Goal: Register for event/course

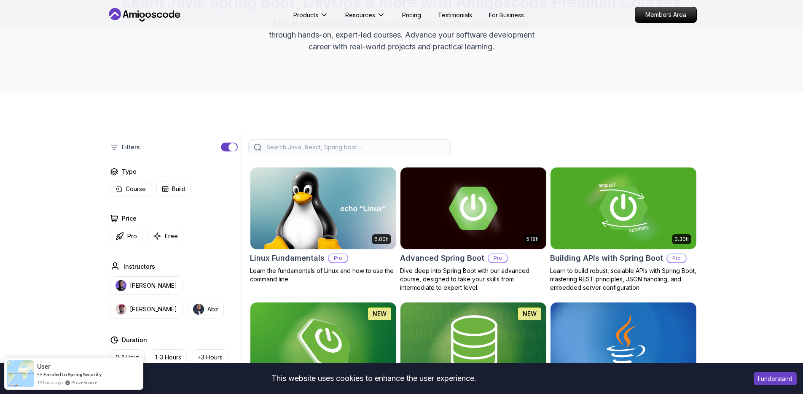
scroll to position [118, 0]
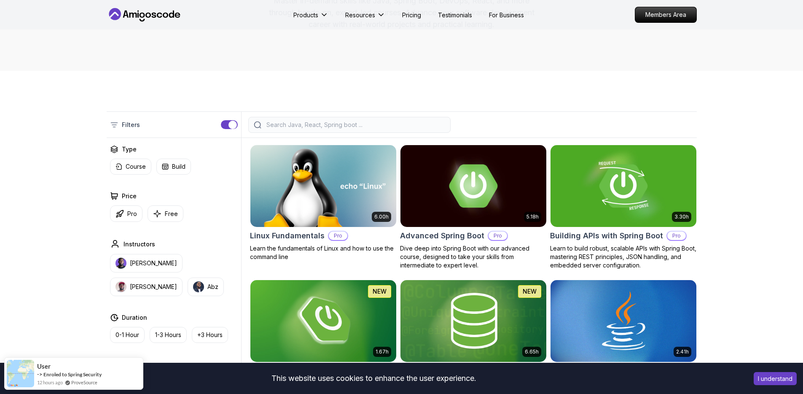
click at [315, 121] on input "search" at bounding box center [355, 125] width 181 height 8
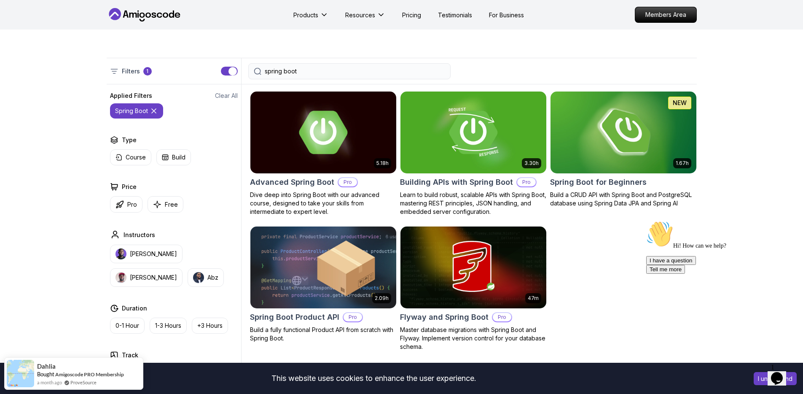
scroll to position [174, 0]
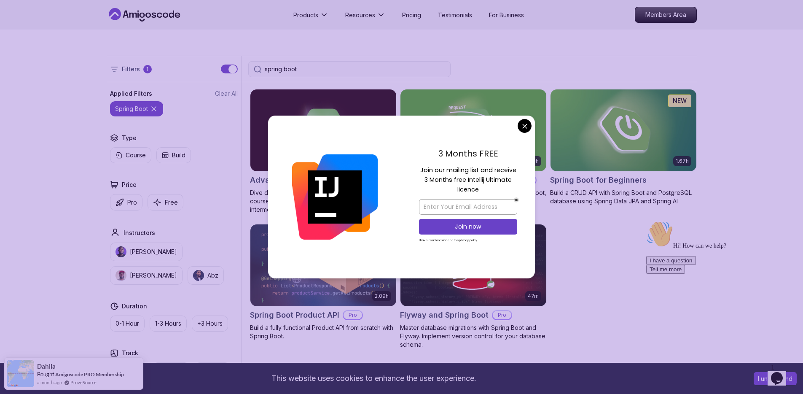
type input "spring boot"
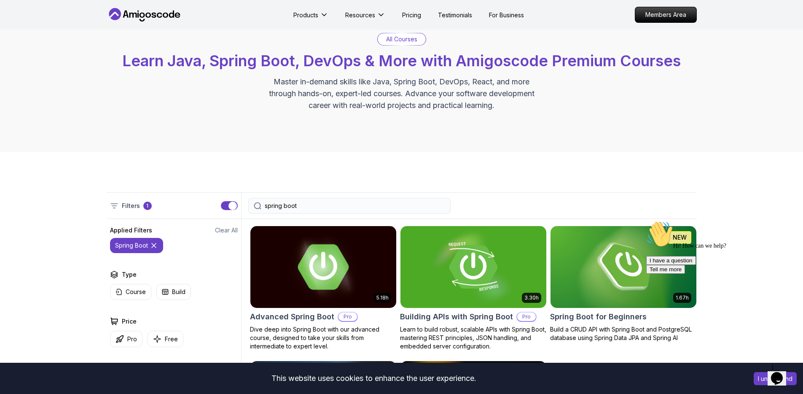
scroll to position [36, 0]
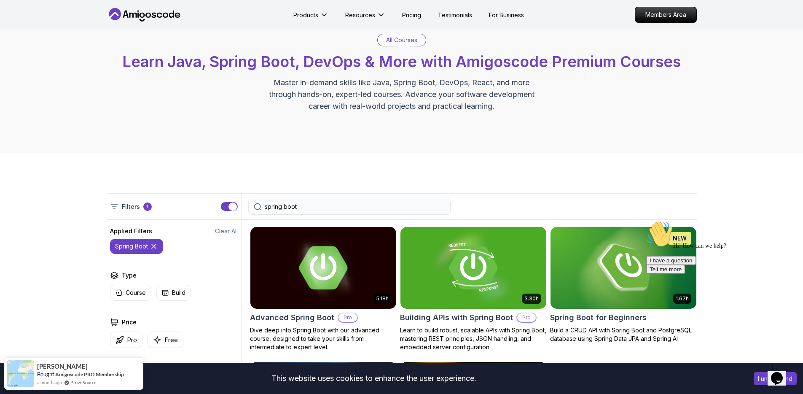
click at [158, 247] on button "spring boot" at bounding box center [136, 246] width 53 height 15
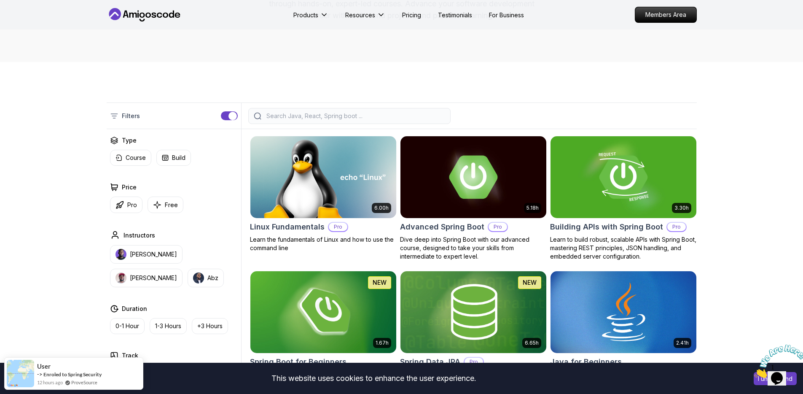
scroll to position [132, 0]
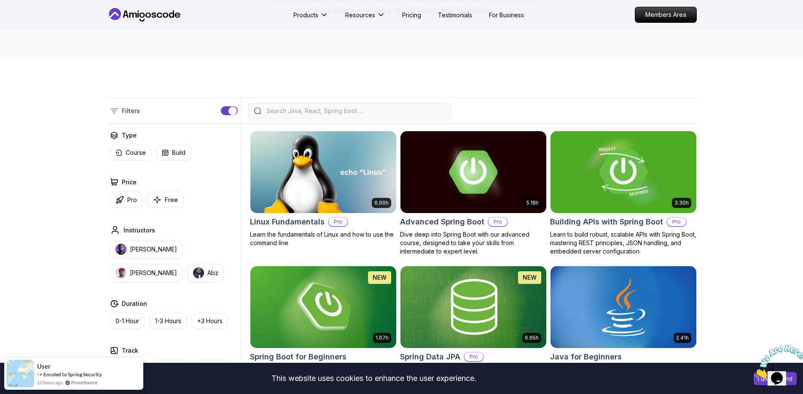
click at [282, 112] on input "search" at bounding box center [355, 111] width 181 height 8
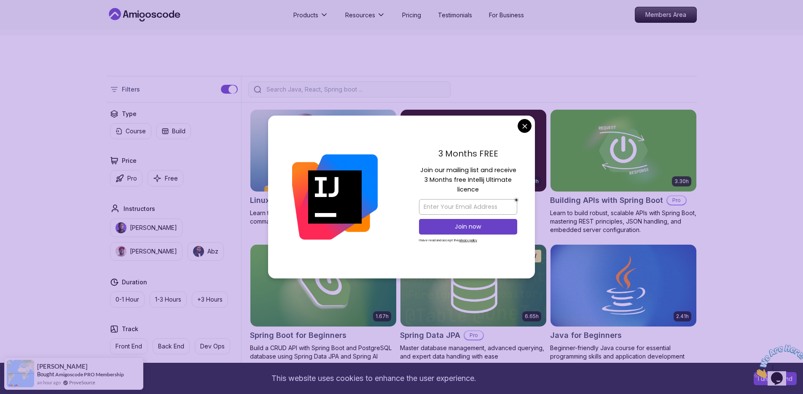
scroll to position [186, 0]
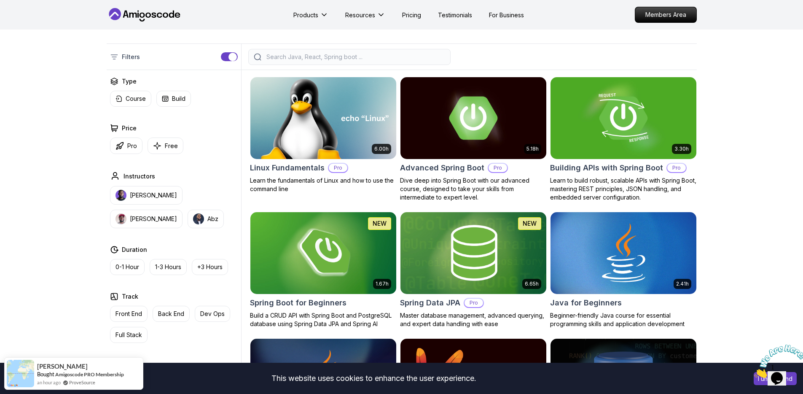
scroll to position [112, 0]
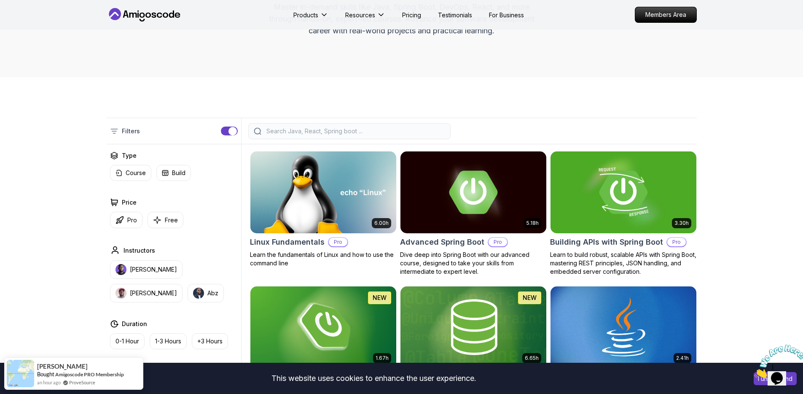
click at [304, 131] on input "search" at bounding box center [355, 131] width 181 height 8
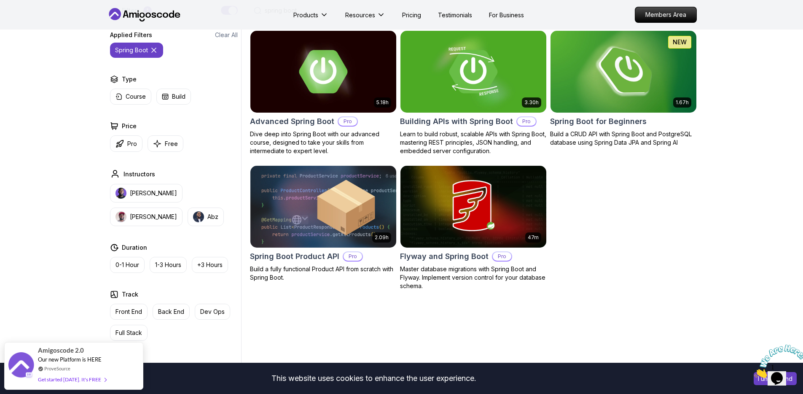
scroll to position [243, 0]
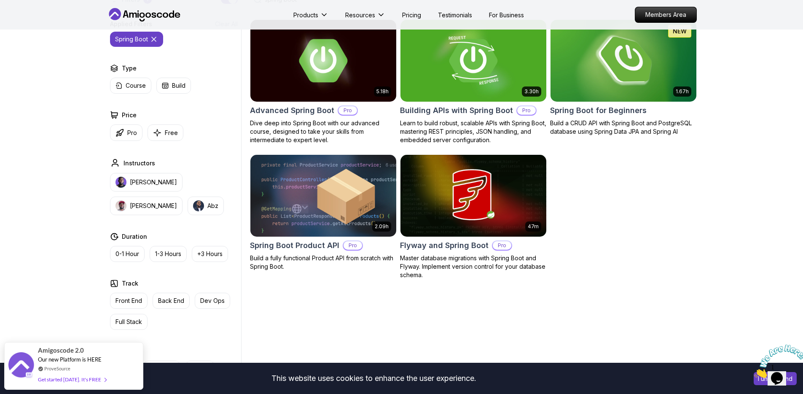
type input "spring boot"
click at [620, 115] on h2 "Spring Boot for Beginners" at bounding box center [598, 111] width 97 height 12
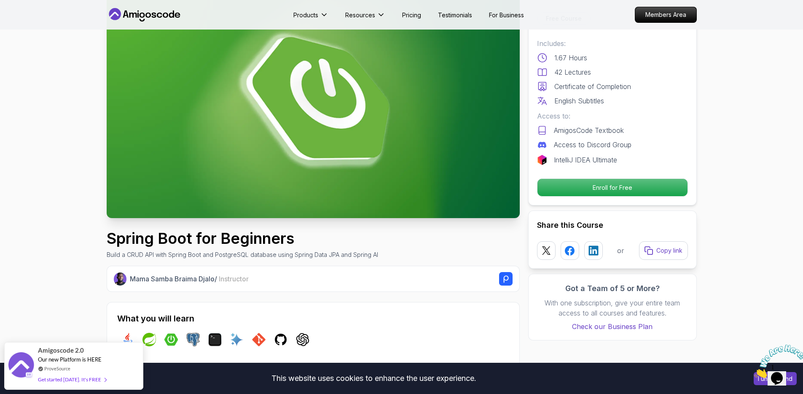
scroll to position [65, 0]
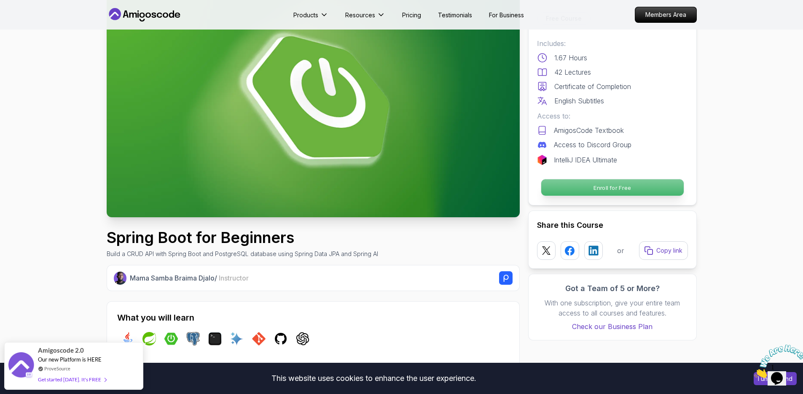
click at [617, 190] on p "Enroll for Free" at bounding box center [612, 187] width 143 height 16
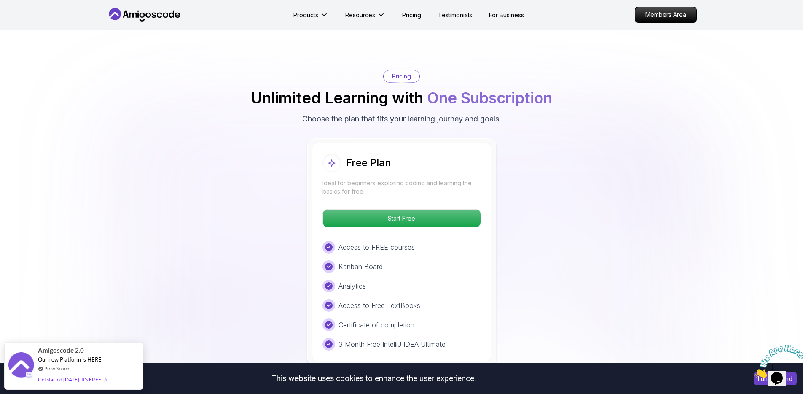
scroll to position [1654, 0]
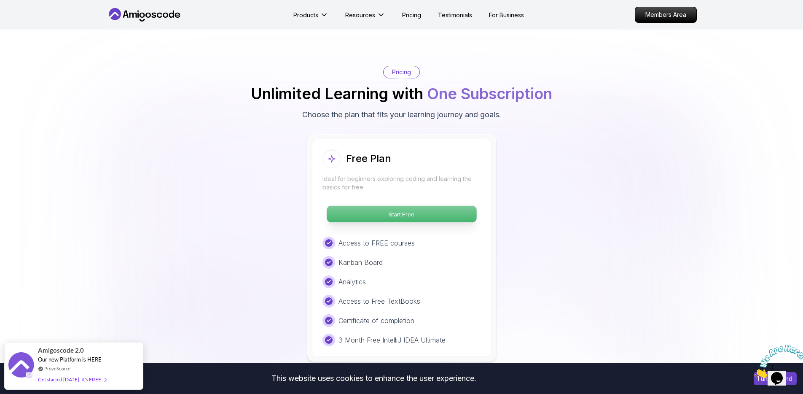
click at [394, 206] on p "Start Free" at bounding box center [402, 214] width 150 height 16
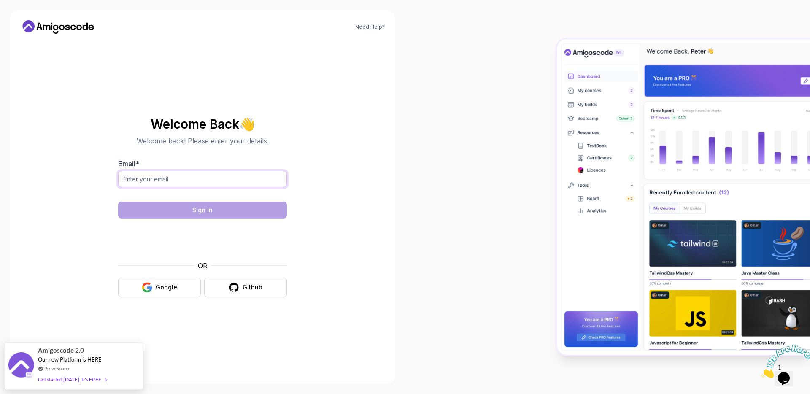
click at [177, 180] on input "Email *" at bounding box center [202, 179] width 169 height 16
type input "[EMAIL_ADDRESS][DOMAIN_NAME]"
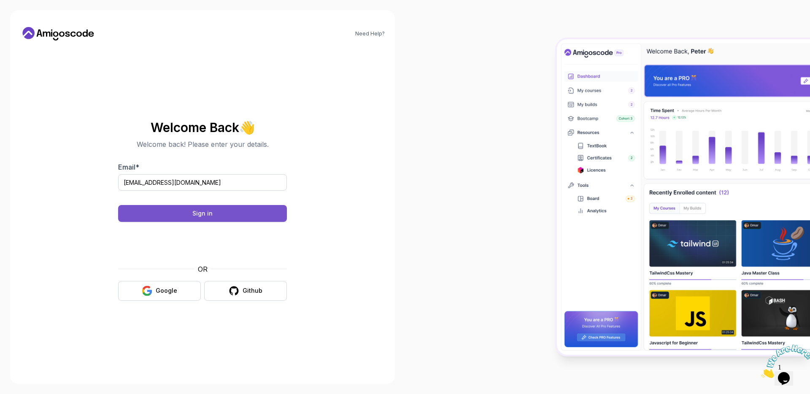
click at [229, 214] on button "Sign in" at bounding box center [202, 213] width 169 height 17
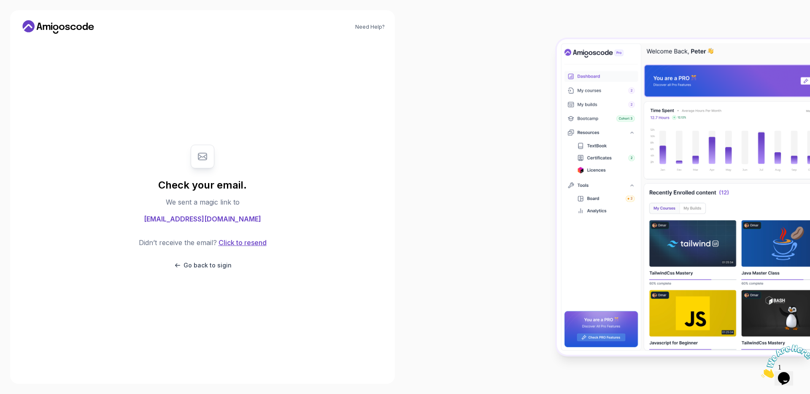
click at [245, 243] on button "Click to resend" at bounding box center [242, 242] width 50 height 10
click at [218, 264] on p "Go back to sigin" at bounding box center [207, 265] width 48 height 8
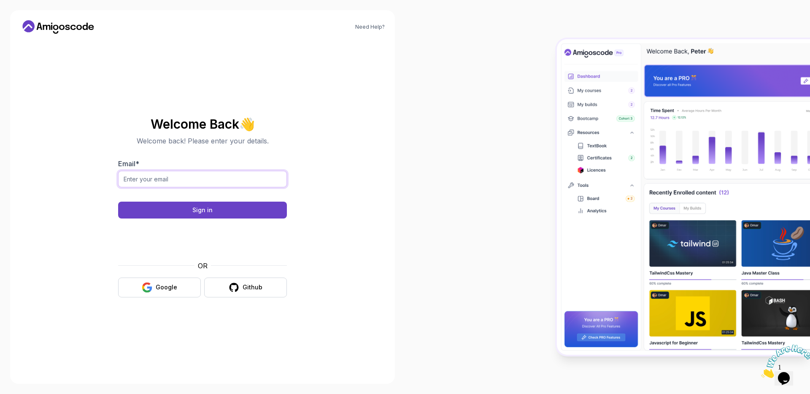
click at [162, 175] on input "Email *" at bounding box center [202, 179] width 169 height 16
type input "heme02042001@"
click at [173, 291] on div "Google" at bounding box center [167, 287] width 22 height 8
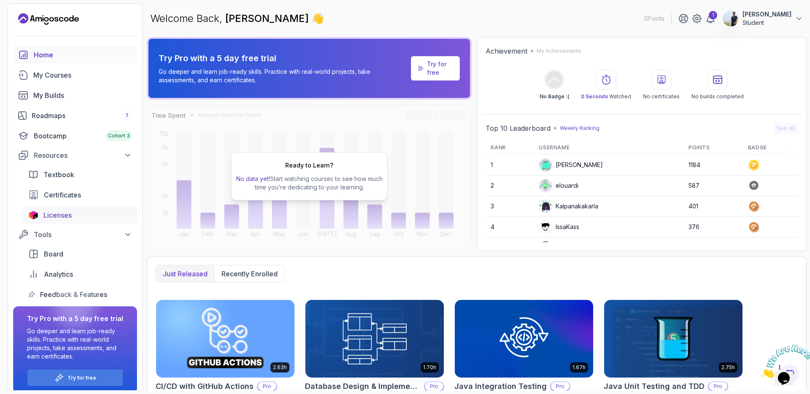
click at [50, 219] on span "Licenses" at bounding box center [57, 215] width 28 height 10
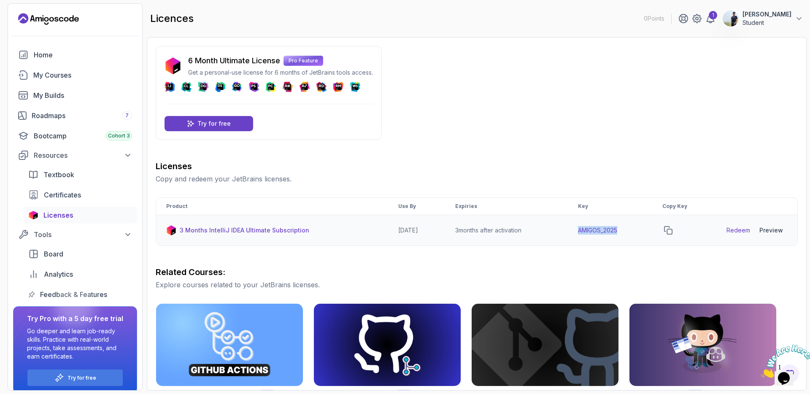
drag, startPoint x: 583, startPoint y: 232, endPoint x: 632, endPoint y: 232, distance: 49.4
click at [632, 232] on td "AMIGOS_2025" at bounding box center [610, 230] width 84 height 31
click at [672, 230] on icon "copy-button" at bounding box center [668, 230] width 8 height 8
click at [772, 230] on div "Preview" at bounding box center [771, 230] width 24 height 8
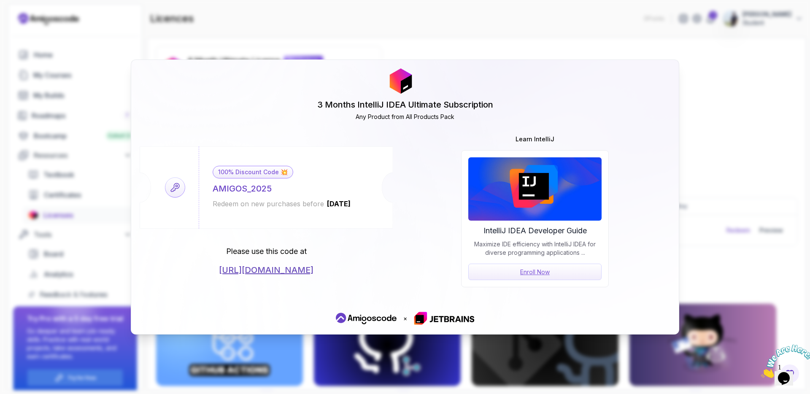
click at [313, 267] on link "https://jetbrains.com/store/redeem/" at bounding box center [266, 270] width 94 height 12
